Goal: Information Seeking & Learning: Learn about a topic

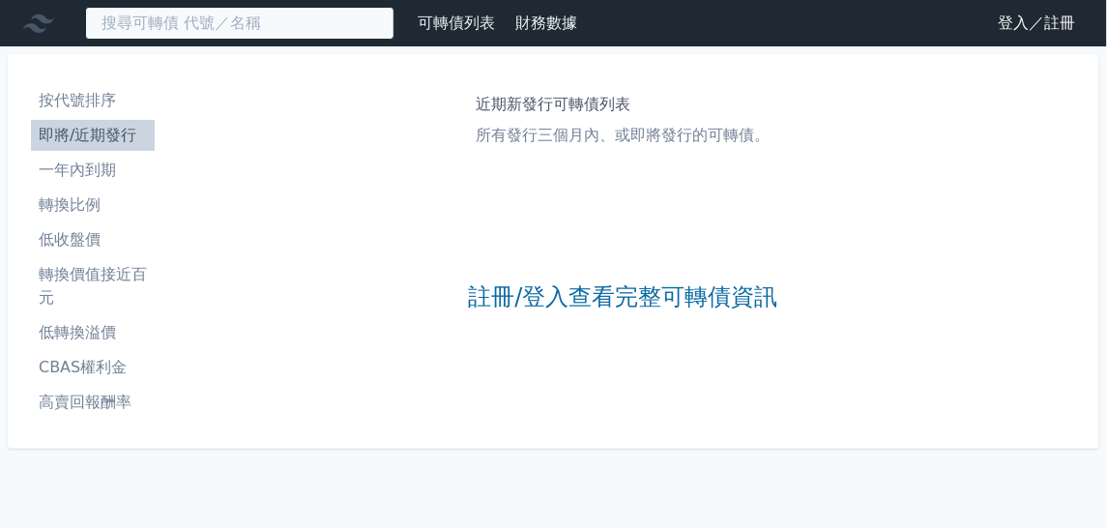
click at [251, 19] on input at bounding box center [239, 23] width 309 height 33
paste input "45811"
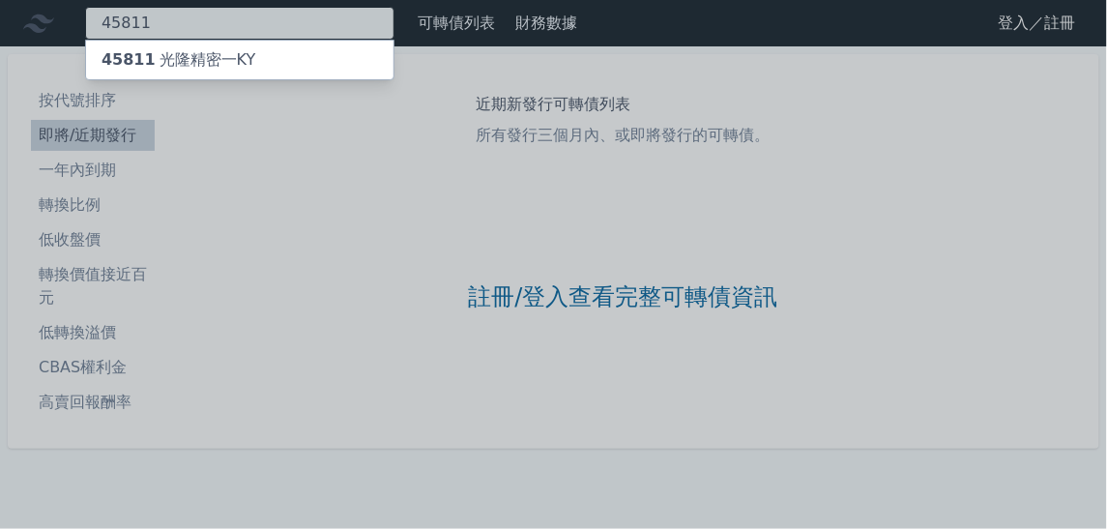
type input "45811"
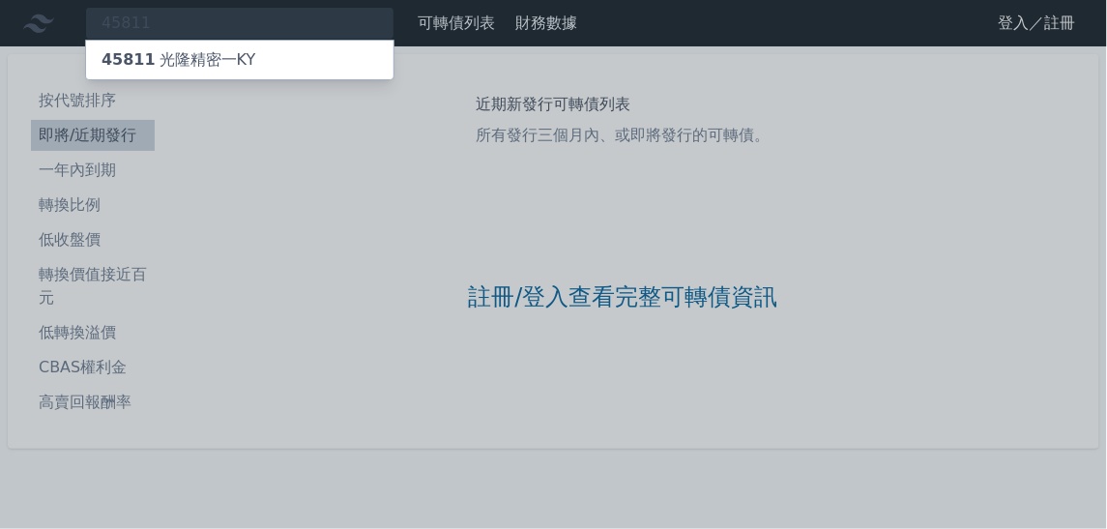
click at [255, 47] on div "45811 光隆精密一KY" at bounding box center [239, 60] width 307 height 39
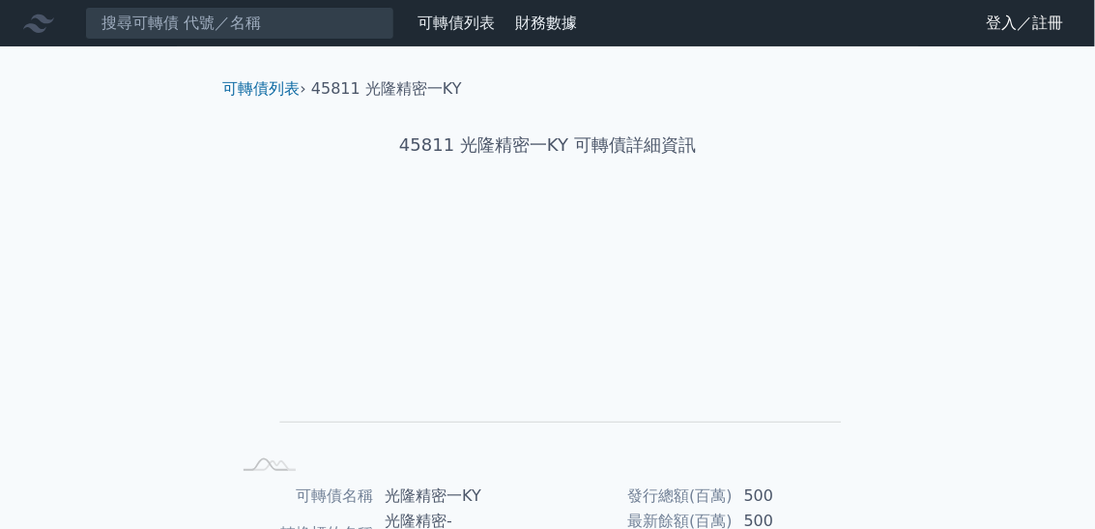
click at [460, 20] on link "可轉債列表" at bounding box center [456, 23] width 77 height 18
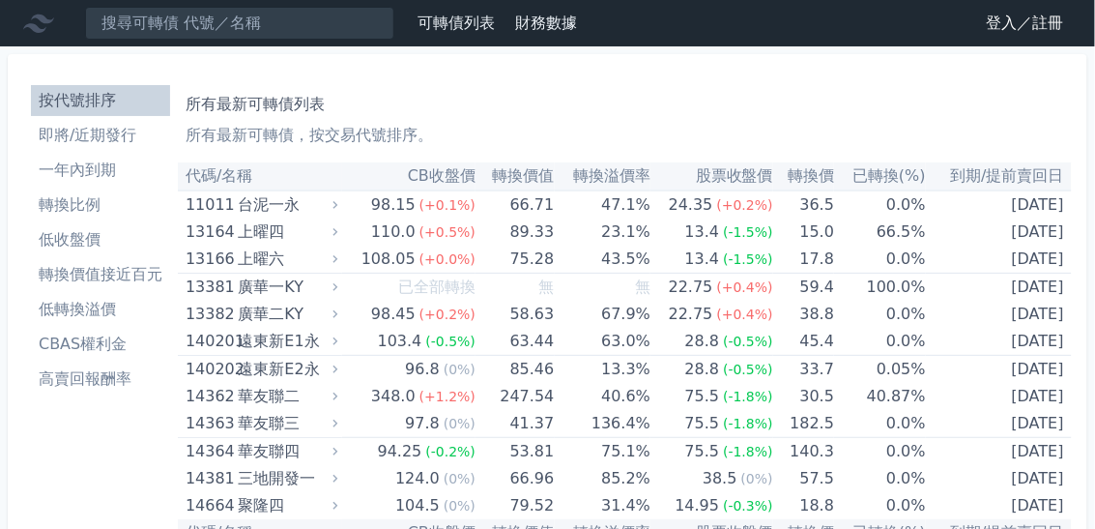
click at [89, 276] on li "轉換價值接近百元" at bounding box center [100, 274] width 139 height 23
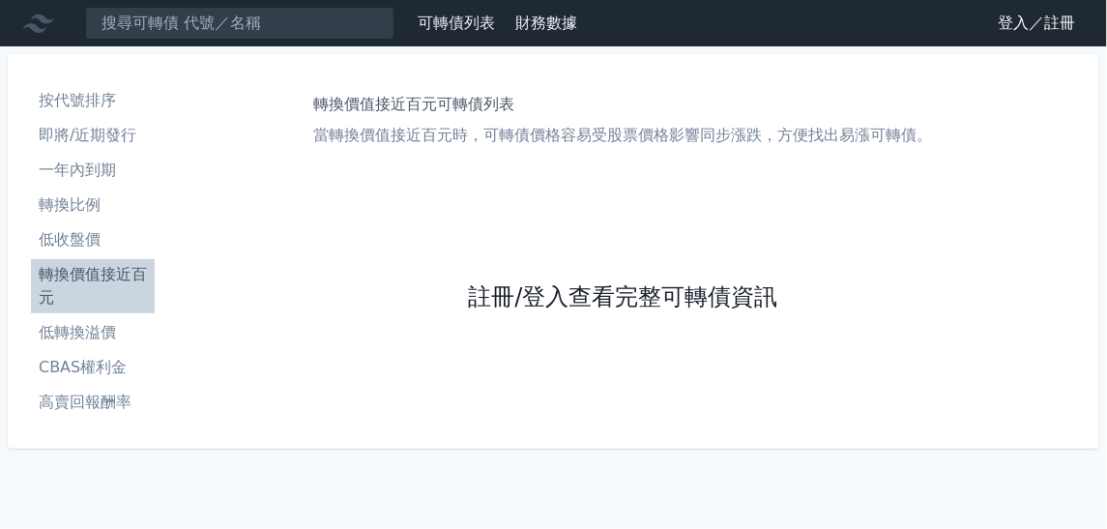
click at [518, 303] on link "註冊/登入查看完整可轉債資訊" at bounding box center [622, 297] width 309 height 31
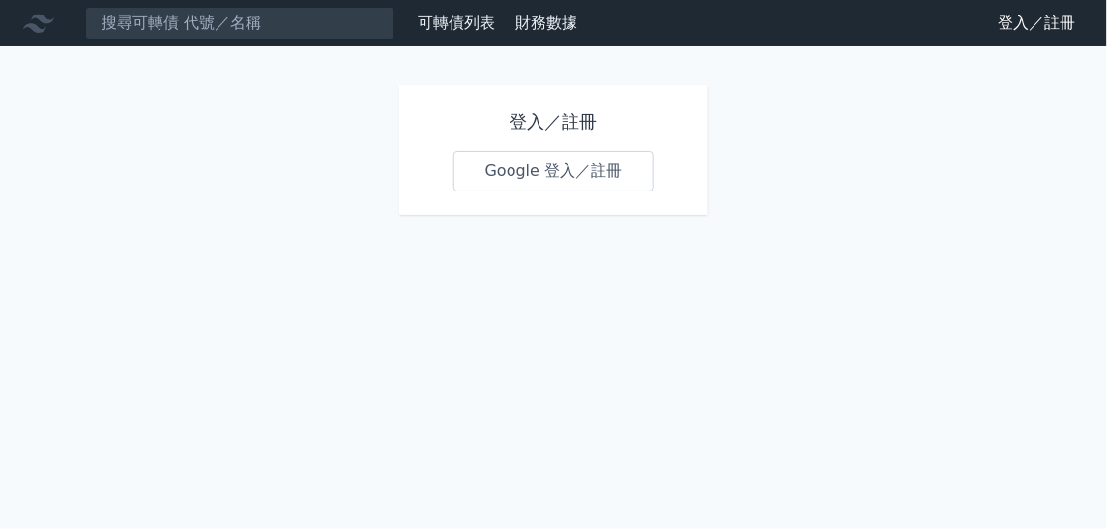
click at [554, 164] on link "Google 登入／註冊" at bounding box center [553, 171] width 201 height 41
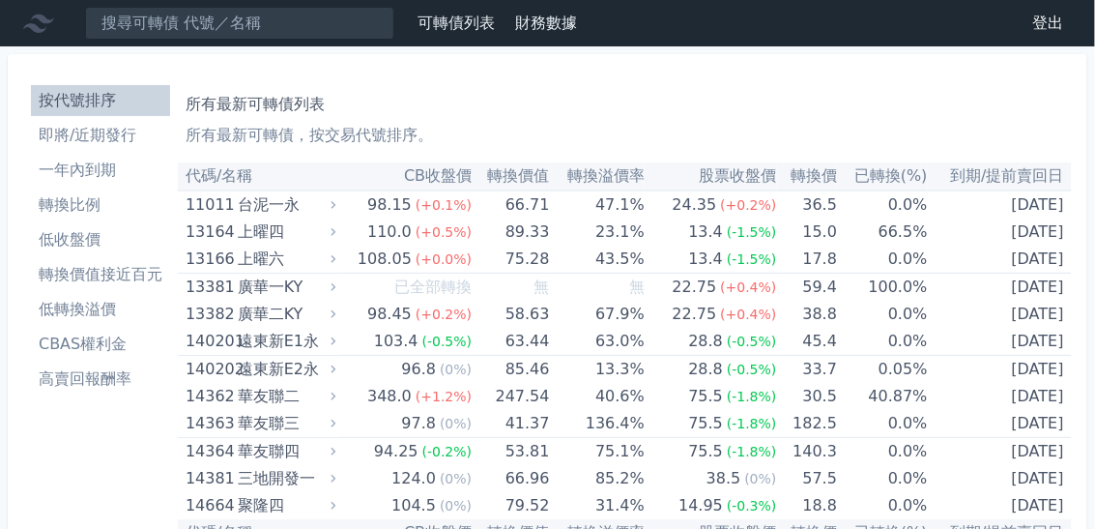
click at [108, 279] on li "轉換價值接近百元" at bounding box center [100, 274] width 139 height 23
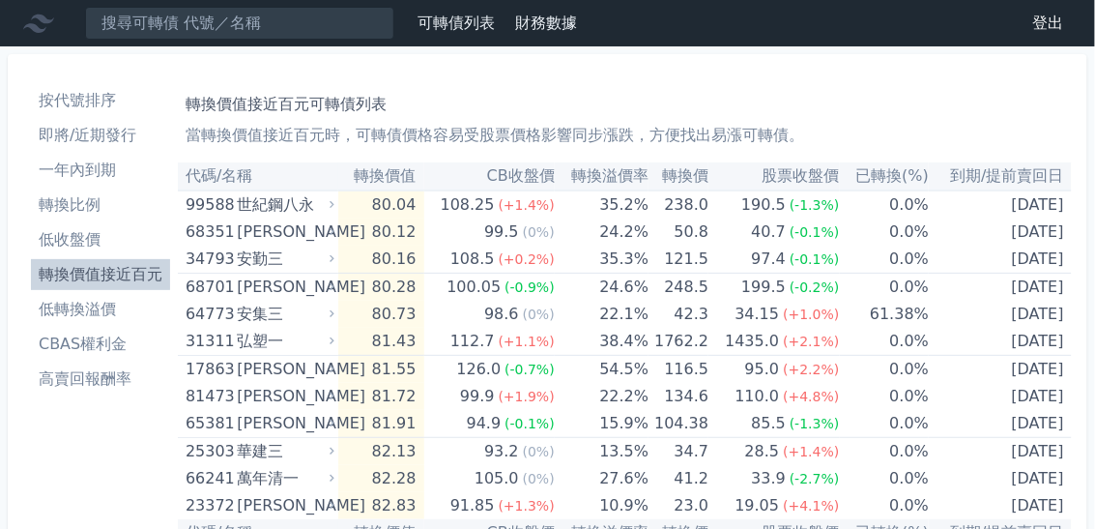
click at [86, 309] on li "低轉換溢價" at bounding box center [100, 309] width 139 height 23
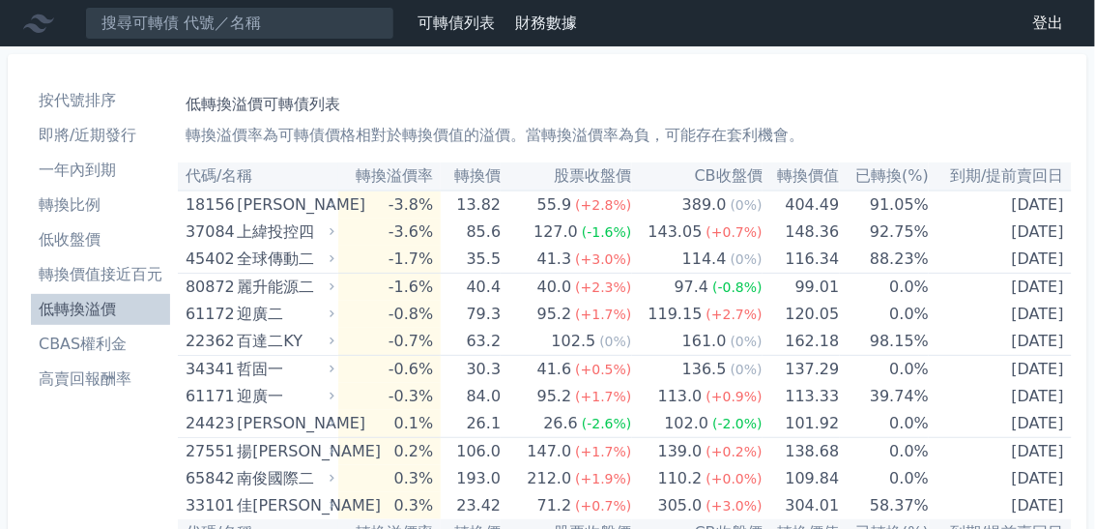
click at [99, 267] on li "轉換價值接近百元" at bounding box center [100, 274] width 139 height 23
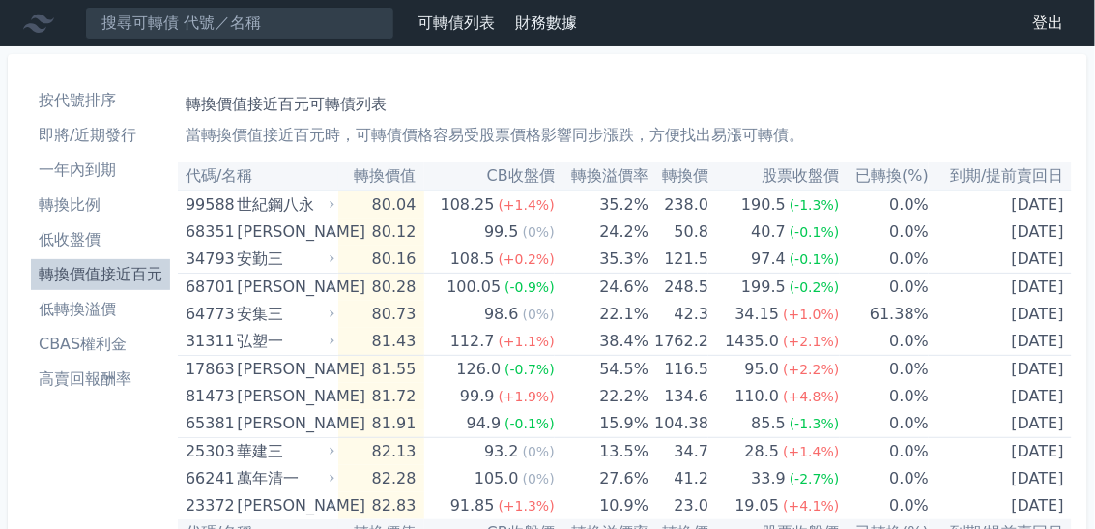
click at [74, 135] on li "即將/近期發行" at bounding box center [100, 135] width 139 height 23
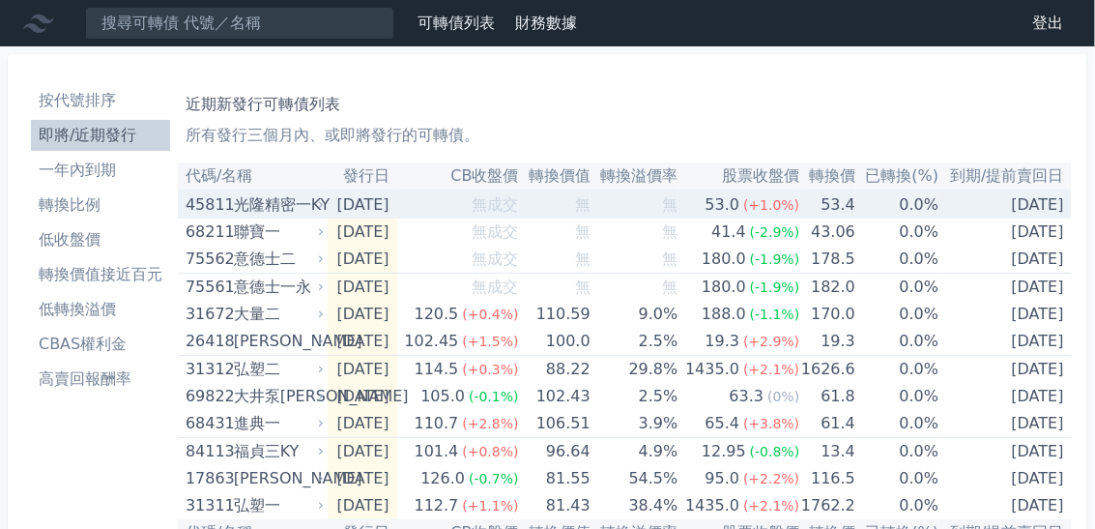
click at [266, 204] on div "光隆精密一KY" at bounding box center [277, 204] width 87 height 27
